Goal: Information Seeking & Learning: Learn about a topic

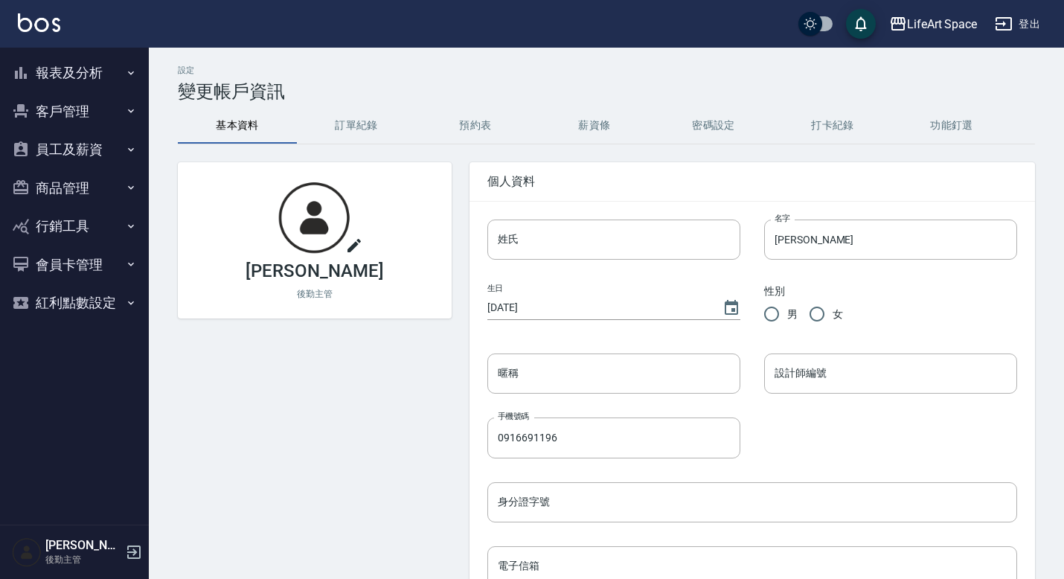
scroll to position [2, 0]
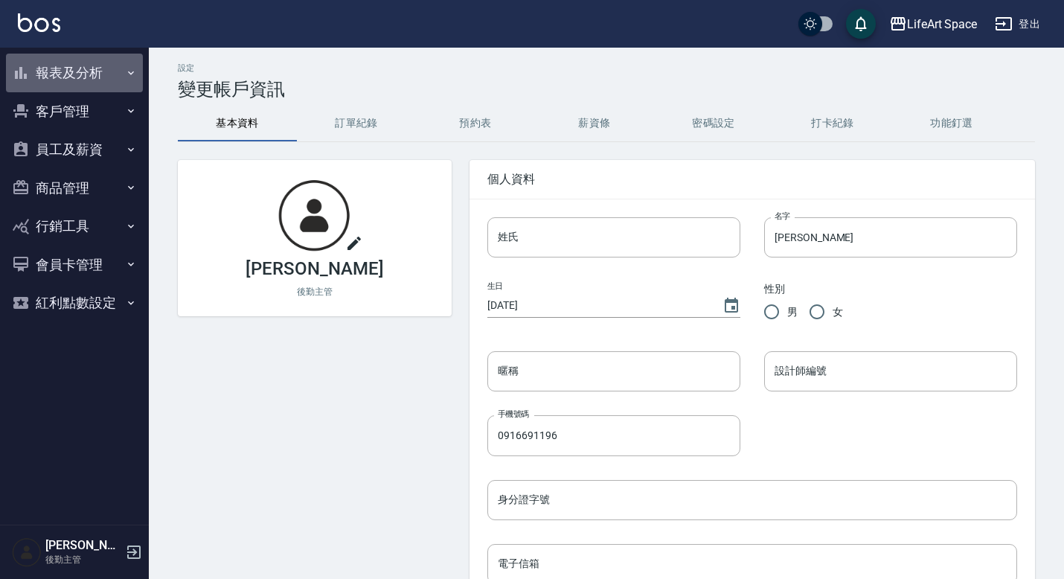
click at [92, 75] on button "報表及分析" at bounding box center [74, 73] width 137 height 39
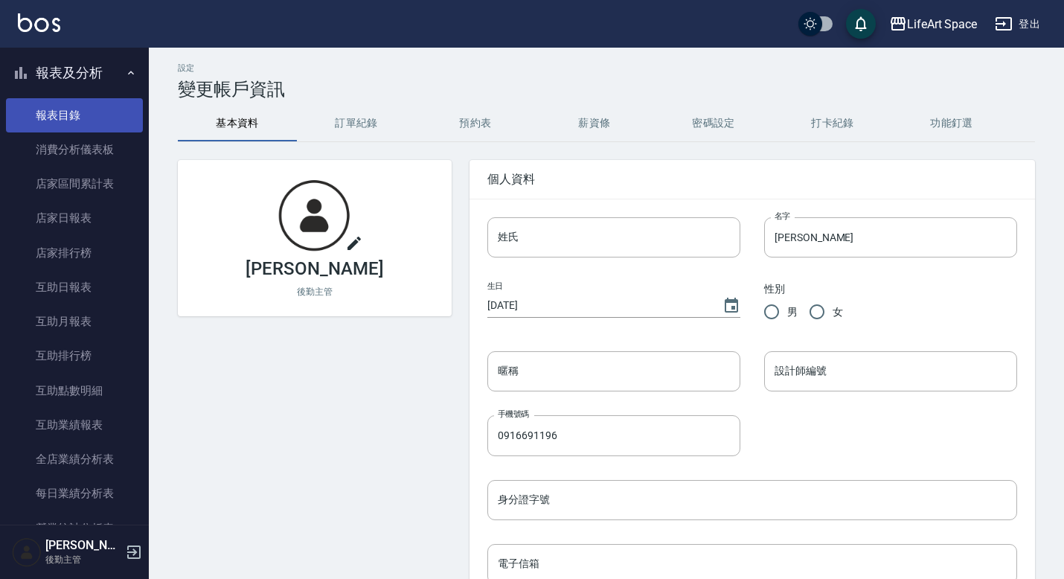
click at [96, 122] on link "報表目錄" at bounding box center [74, 115] width 137 height 34
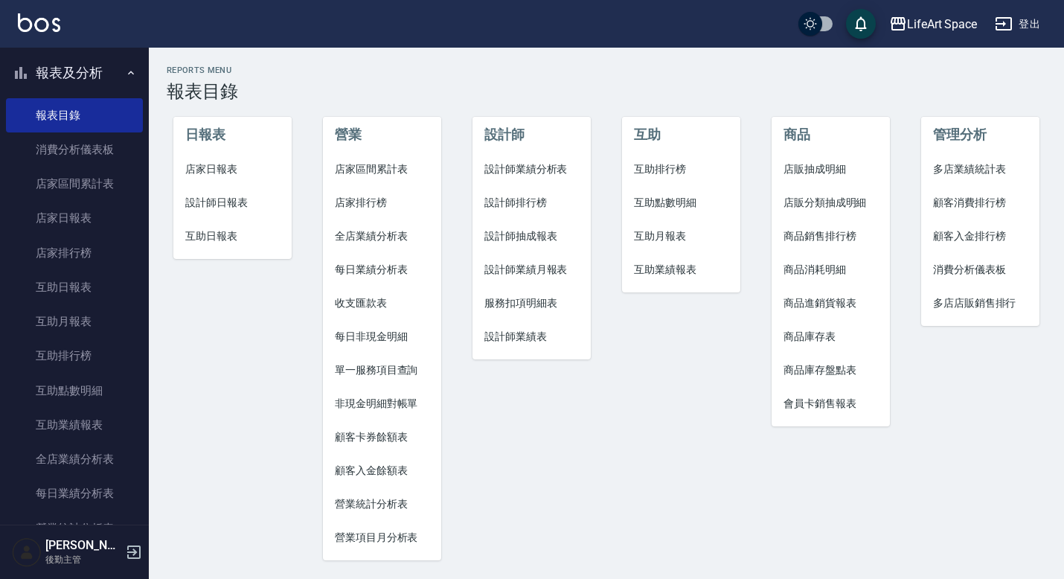
click at [533, 205] on span "設計師排行榜" at bounding box center [531, 203] width 94 height 16
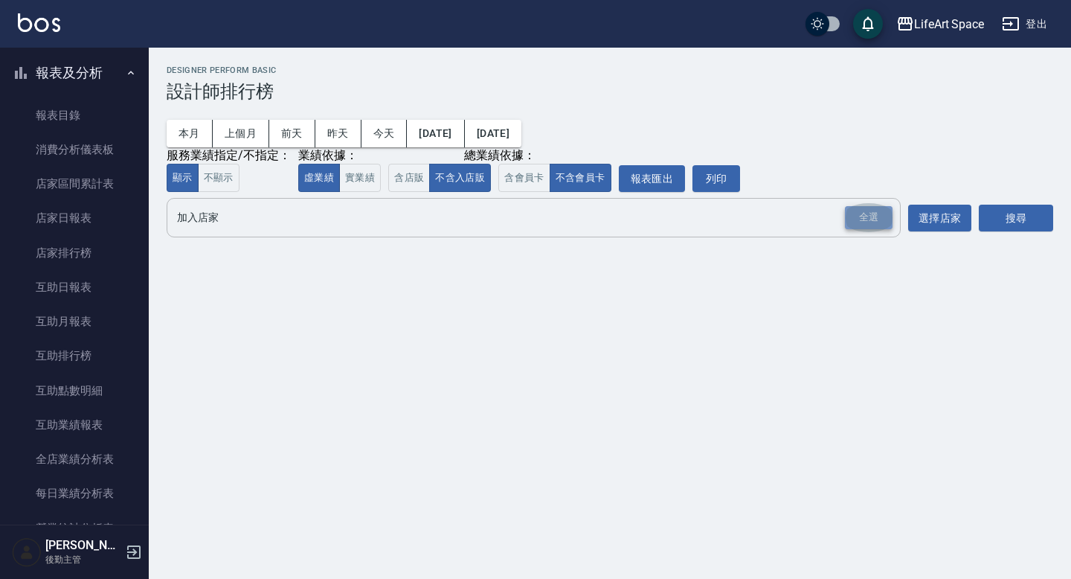
click at [879, 219] on div "全選" at bounding box center [869, 217] width 48 height 23
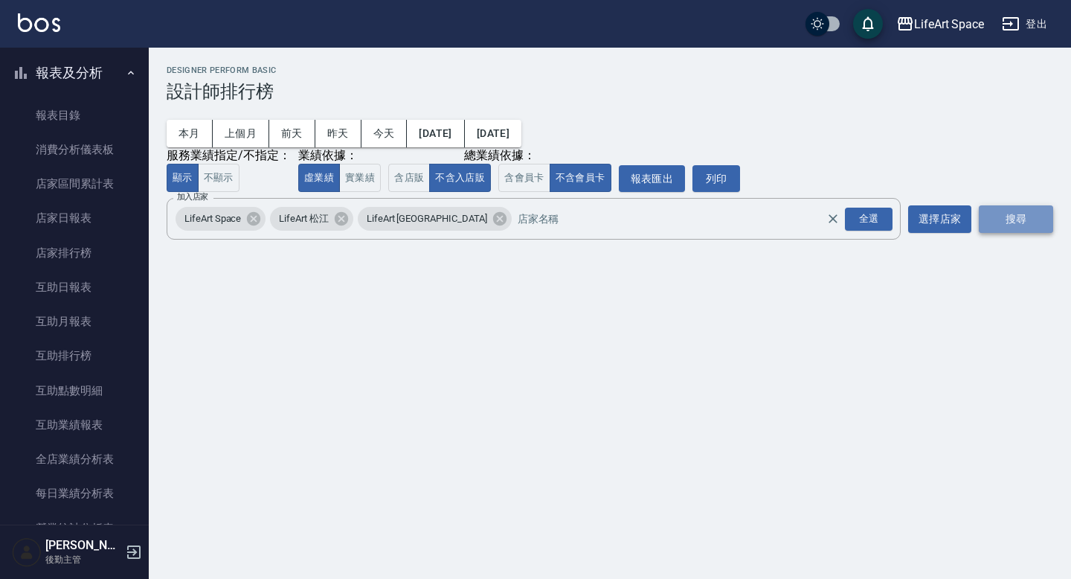
click at [1002, 221] on button "搜尋" at bounding box center [1016, 219] width 74 height 28
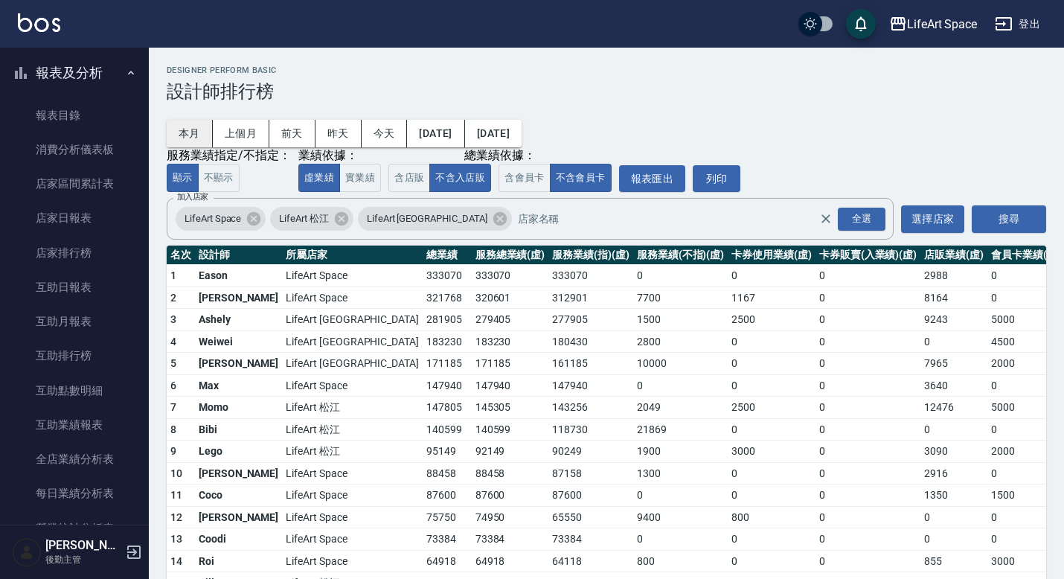
click at [198, 133] on button "本月" at bounding box center [190, 134] width 46 height 28
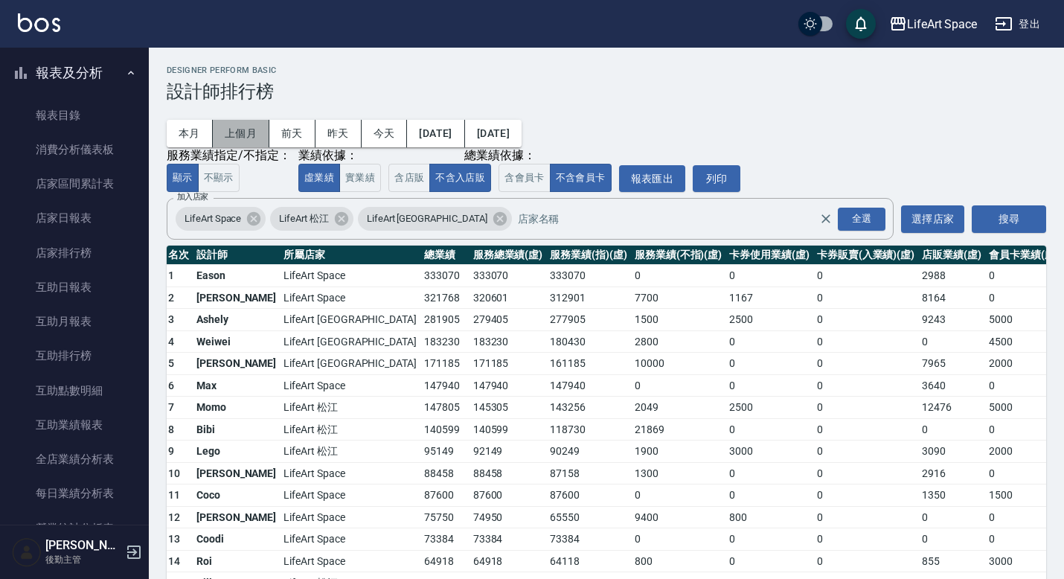
click at [245, 131] on button "上個月" at bounding box center [241, 134] width 57 height 28
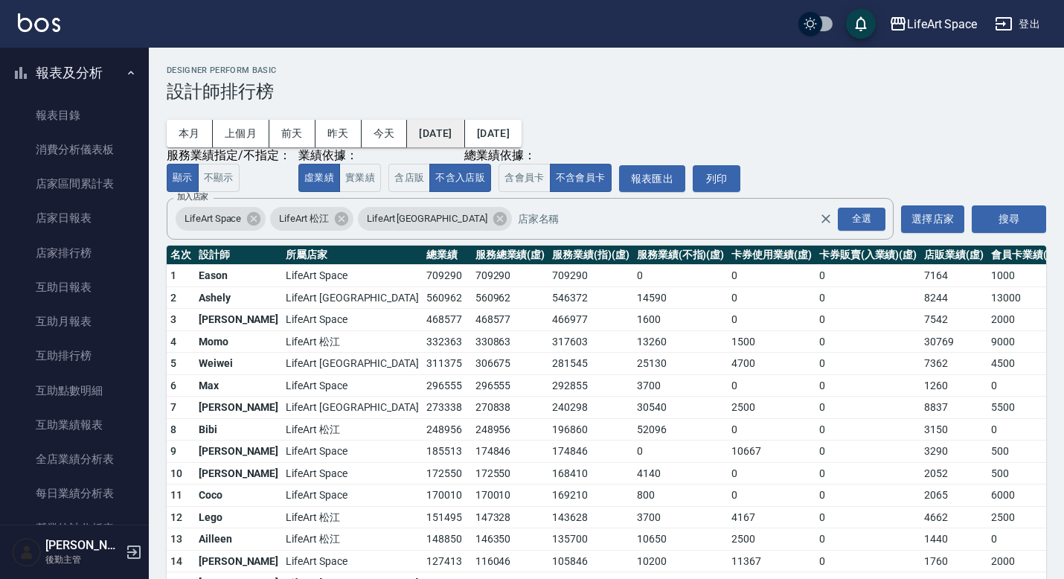
click at [448, 134] on button "[DATE]" at bounding box center [435, 134] width 57 height 28
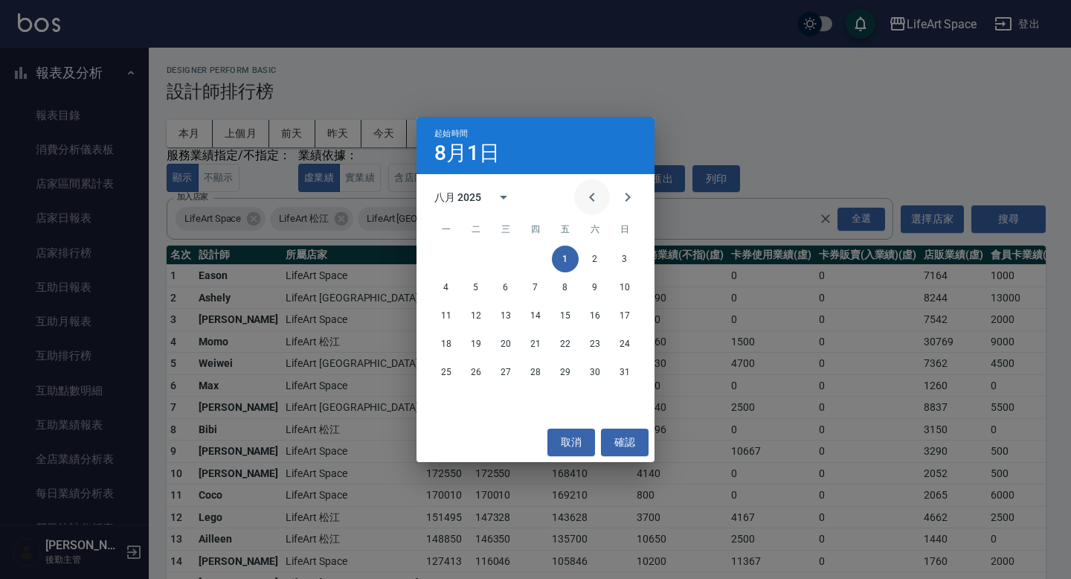
click at [590, 199] on icon "Previous month" at bounding box center [592, 197] width 18 height 18
click at [482, 256] on button "1" at bounding box center [476, 259] width 27 height 27
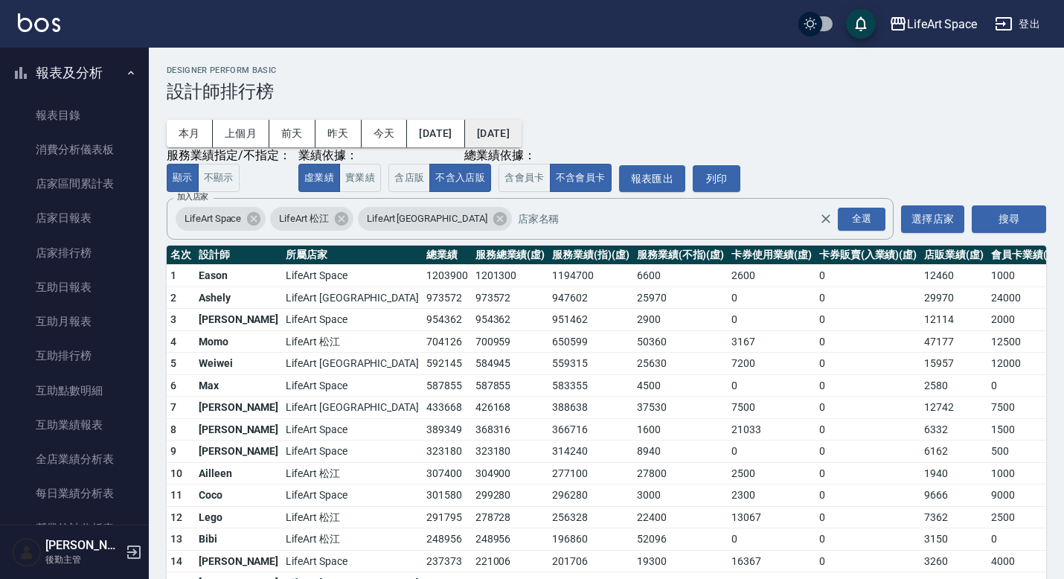
click at [522, 138] on button "[DATE]" at bounding box center [493, 134] width 57 height 28
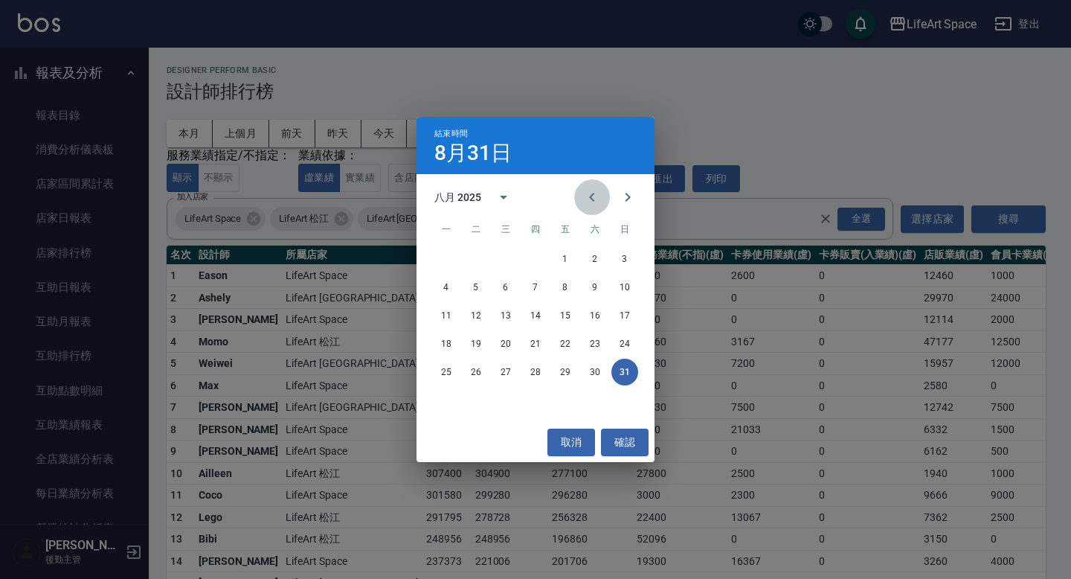
click at [595, 192] on icon "Previous month" at bounding box center [592, 197] width 18 height 18
click at [530, 369] on button "31" at bounding box center [535, 372] width 27 height 27
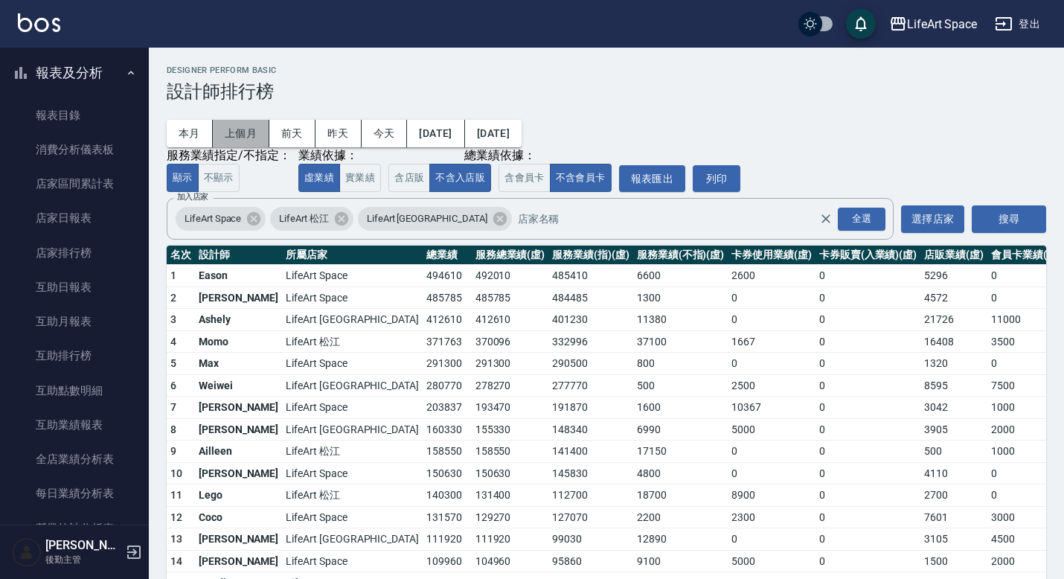
click at [237, 133] on button "上個月" at bounding box center [241, 134] width 57 height 28
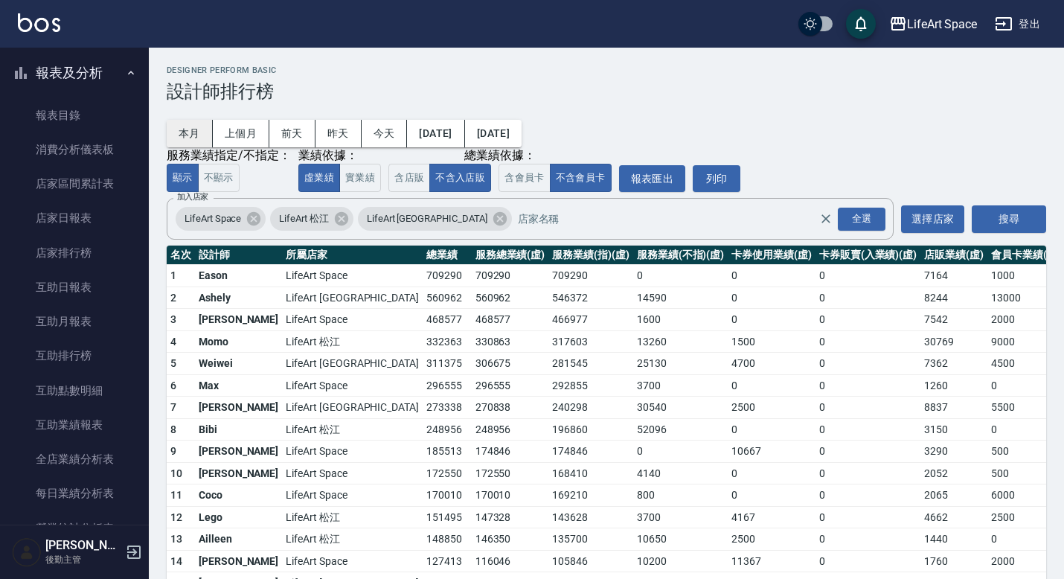
click at [197, 128] on button "本月" at bounding box center [190, 134] width 46 height 28
